Goal: Task Accomplishment & Management: Manage account settings

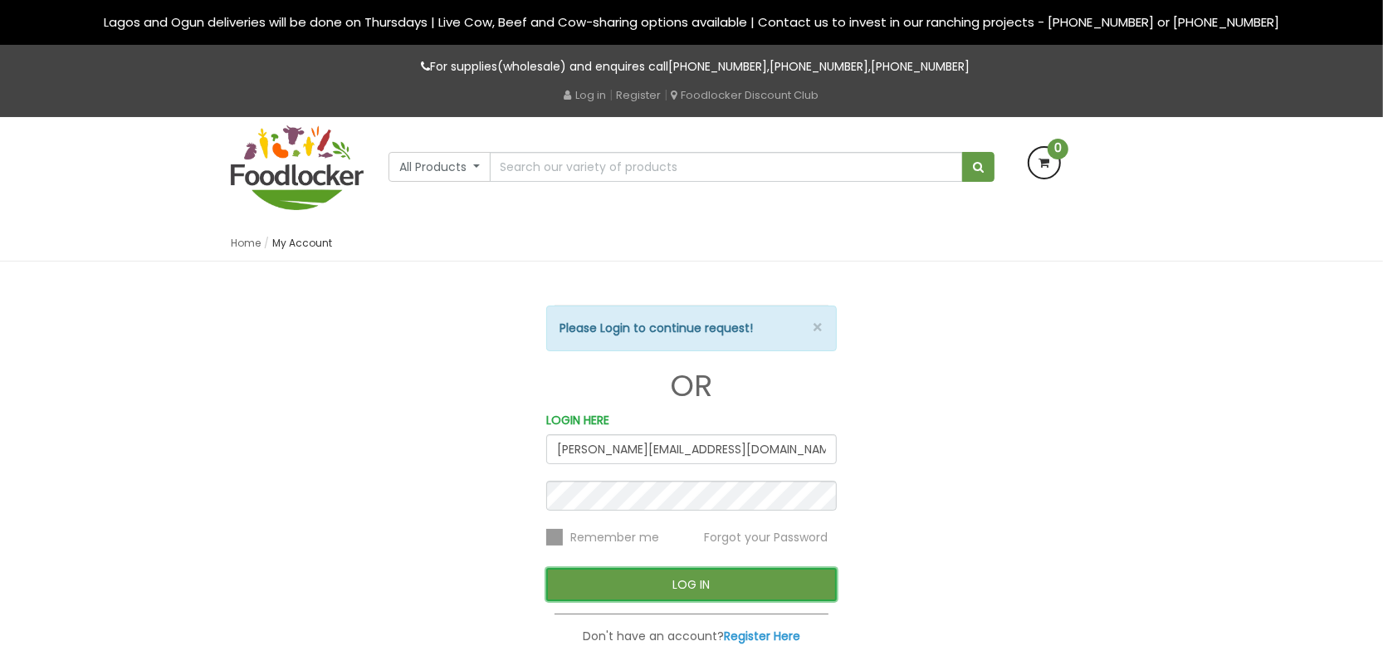
click at [662, 582] on button "LOG IN" at bounding box center [691, 584] width 291 height 33
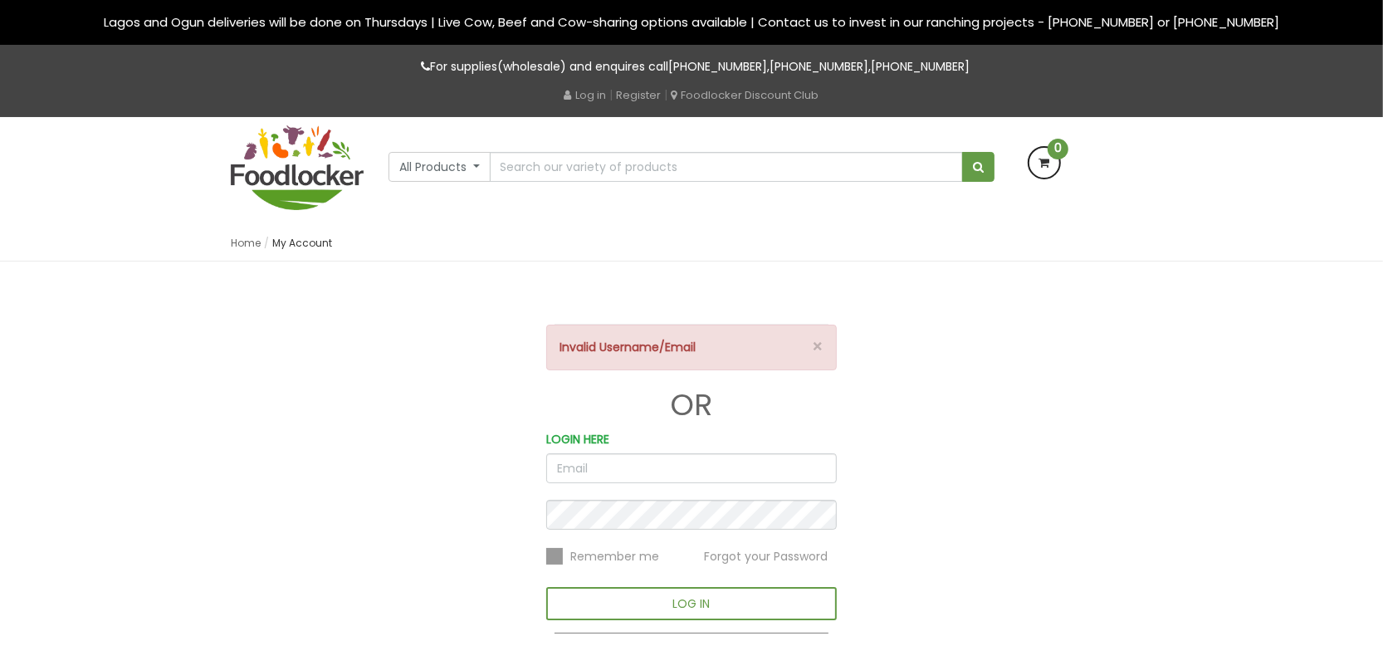
click at [578, 463] on input "email" at bounding box center [691, 468] width 291 height 30
type input "[PERSON_NAME][EMAIL_ADDRESS][DOMAIN_NAME]"
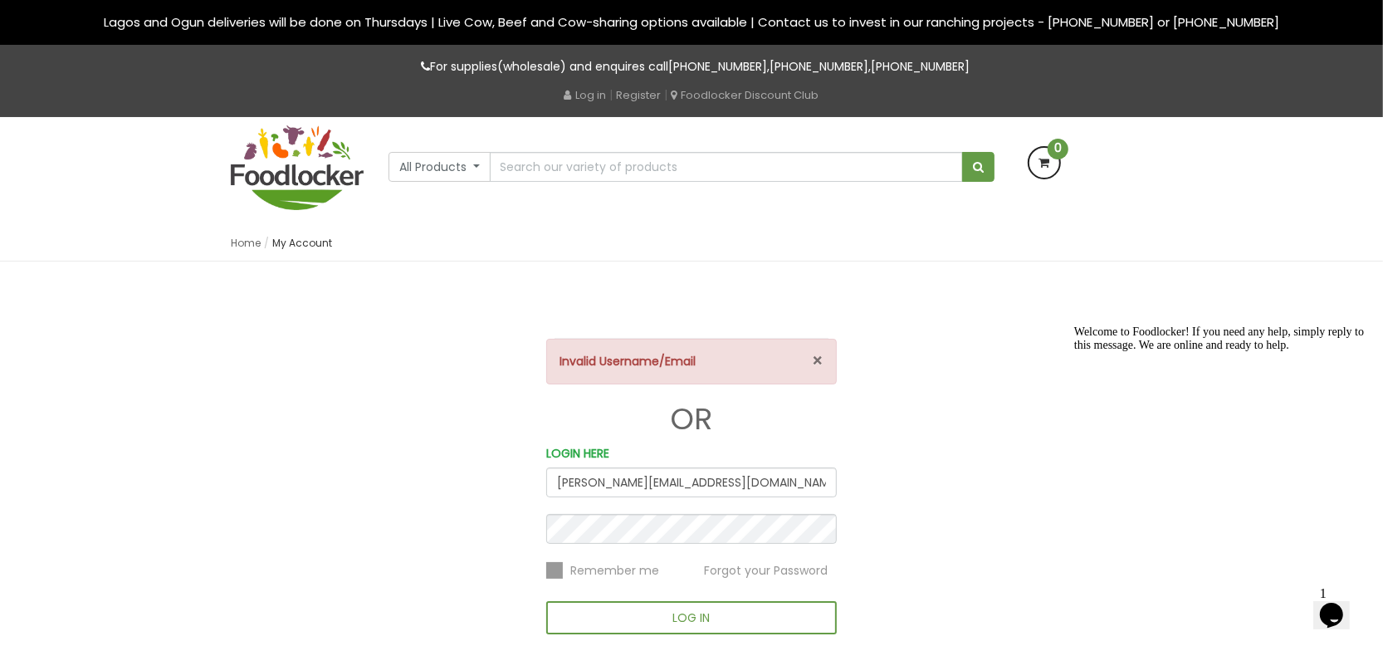
click at [819, 355] on button "×" at bounding box center [818, 360] width 12 height 17
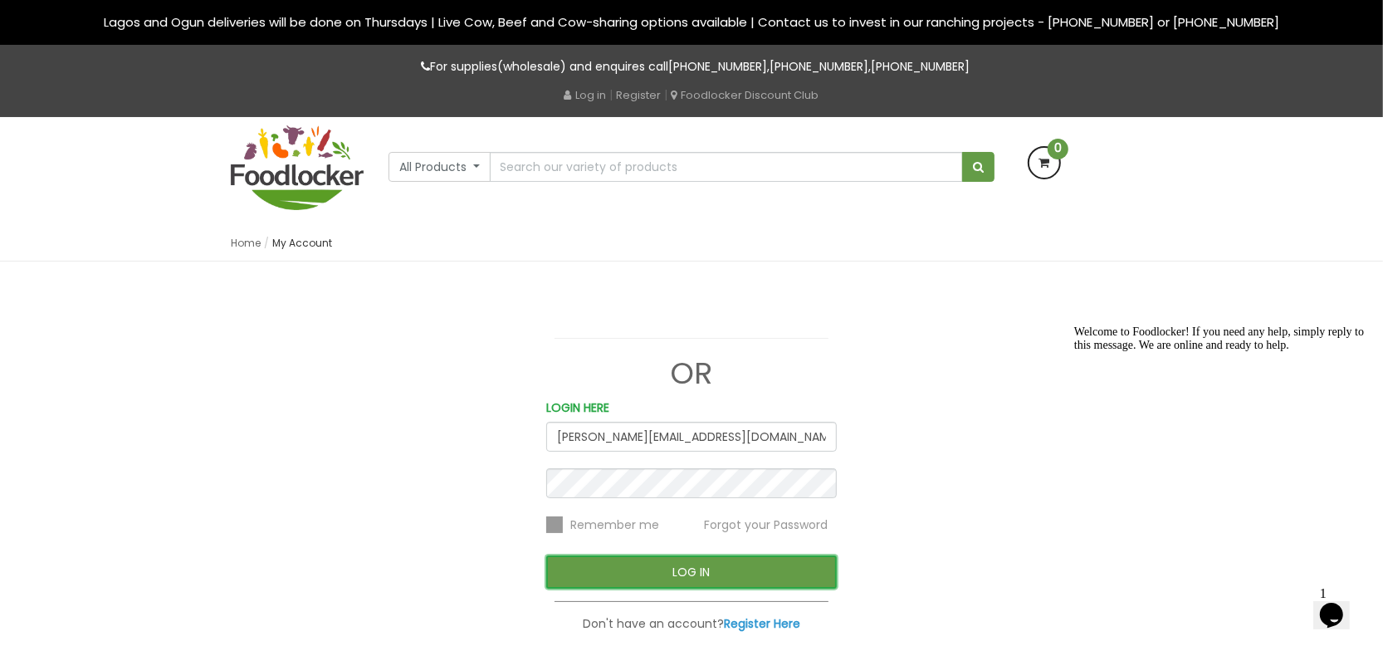
click at [649, 566] on button "LOG IN" at bounding box center [691, 571] width 291 height 33
